Goal: Information Seeking & Learning: Learn about a topic

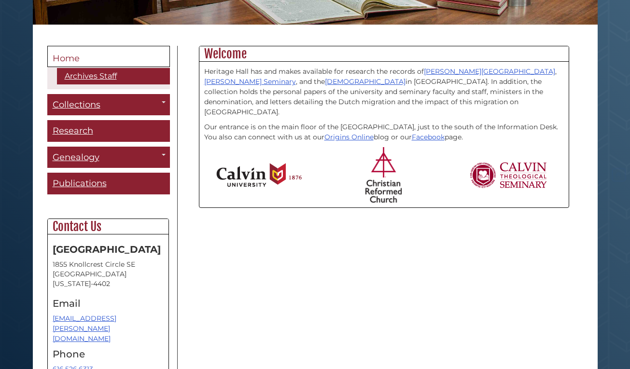
scroll to position [246, 0]
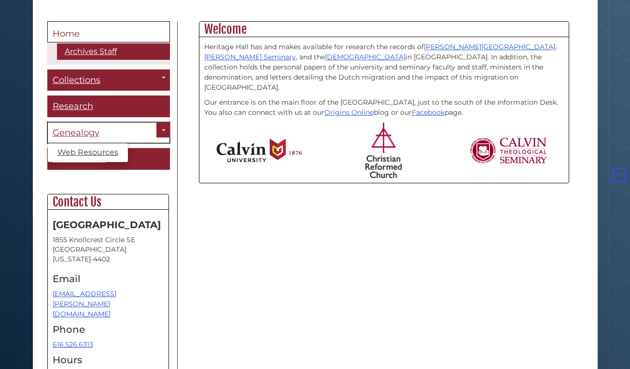
click at [78, 131] on span "Genealogy" at bounding box center [76, 132] width 47 height 11
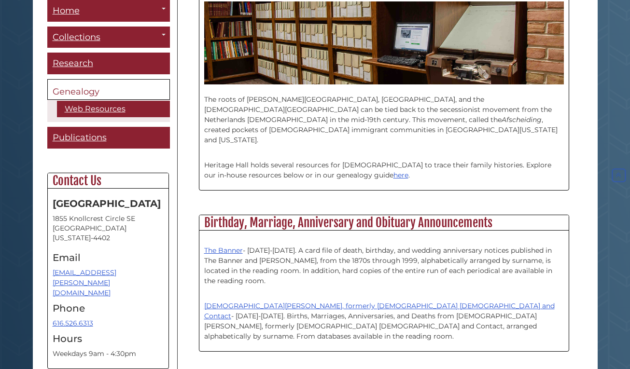
scroll to position [295, 0]
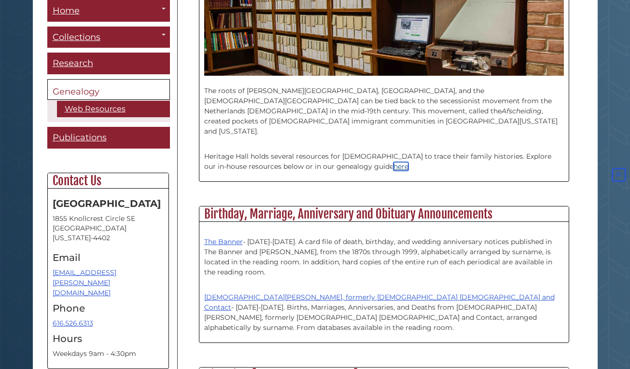
click at [393, 162] on link "here" at bounding box center [400, 166] width 15 height 9
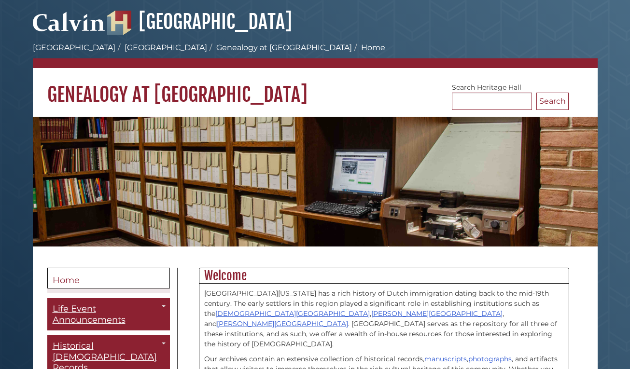
scroll to position [295, 0]
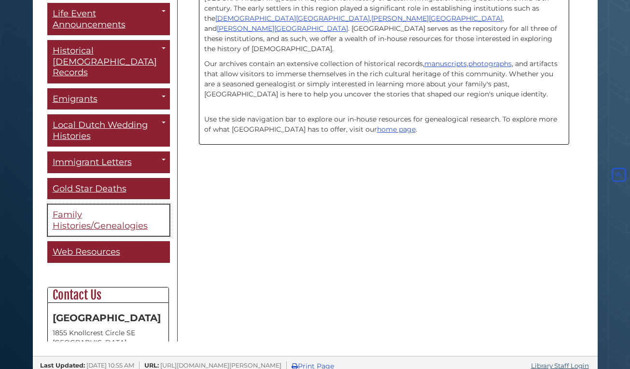
click at [105, 209] on link "Family Histories/Genealogies" at bounding box center [108, 220] width 123 height 32
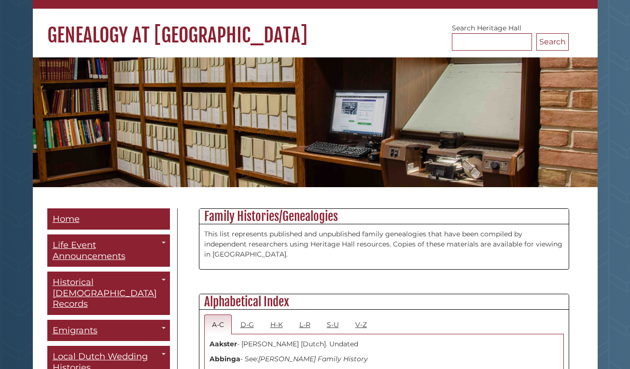
scroll to position [246, 0]
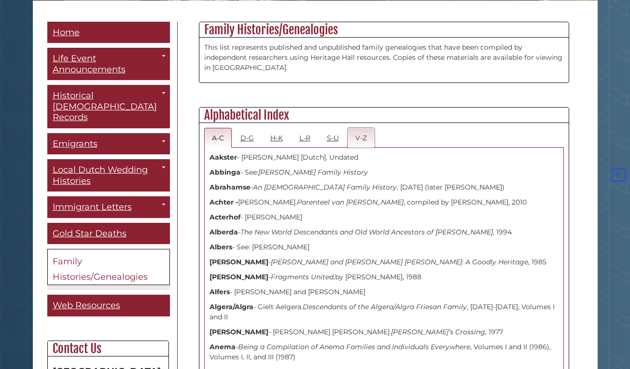
click at [363, 134] on link "V-Z" at bounding box center [360, 138] width 27 height 20
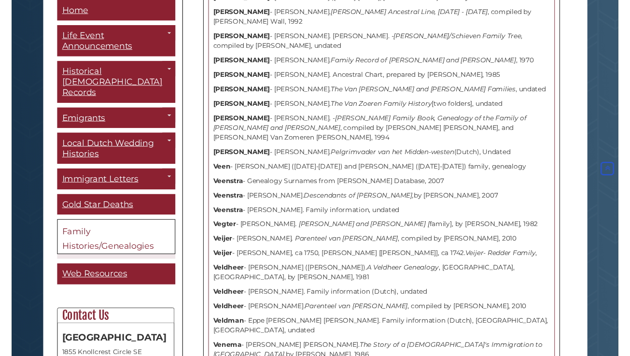
scroll to position [3938, 0]
